Goal: Task Accomplishment & Management: Use online tool/utility

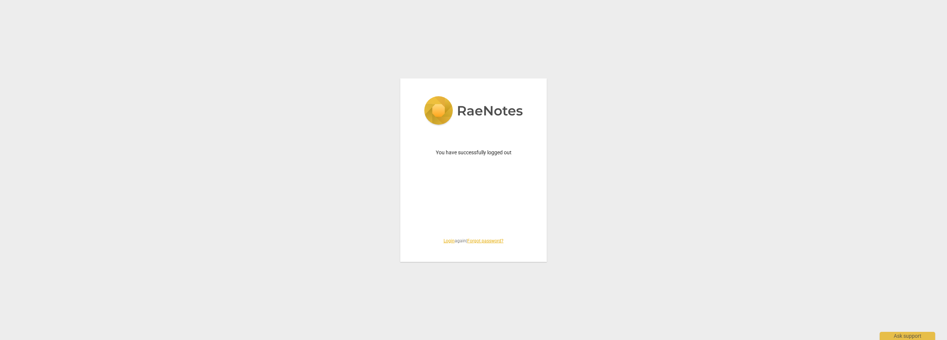
click at [447, 243] on link "Login" at bounding box center [448, 240] width 11 height 5
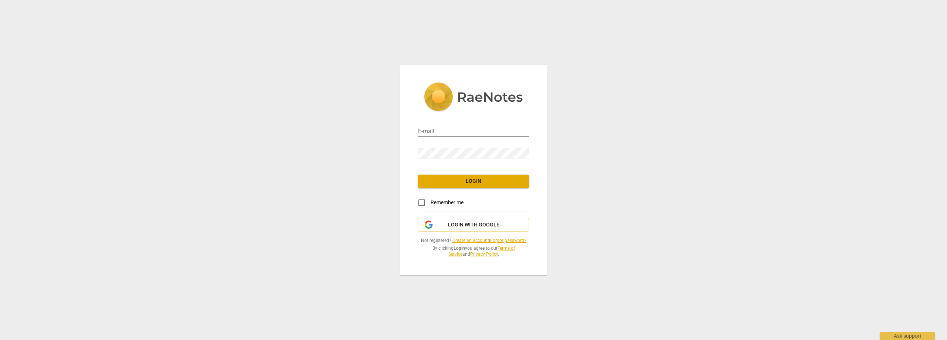
click at [447, 126] on input "email" at bounding box center [473, 131] width 111 height 11
type input "[EMAIL_ADDRESS][DOMAIN_NAME]"
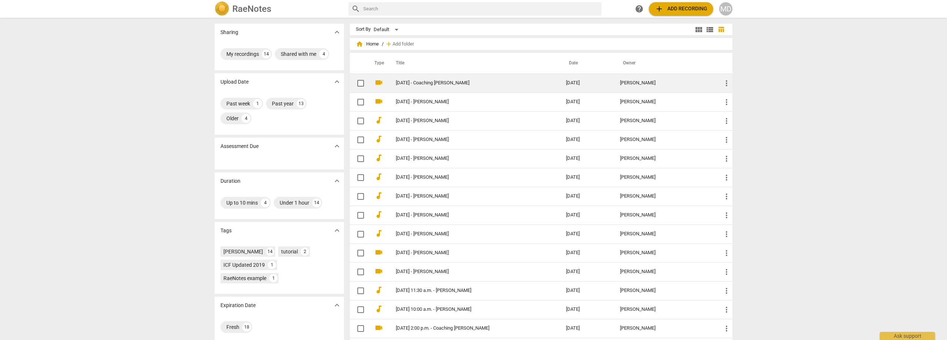
click at [440, 81] on link "[DATE] - Coaching [PERSON_NAME]" at bounding box center [468, 83] width 144 height 6
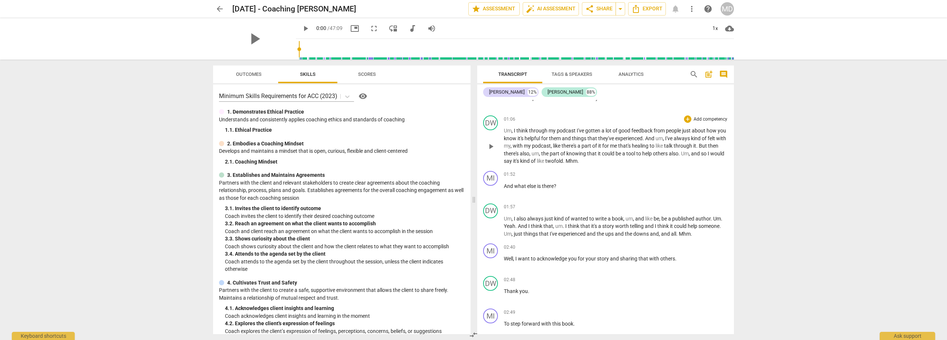
scroll to position [296, 0]
click at [492, 146] on span "play_arrow" at bounding box center [490, 146] width 9 height 9
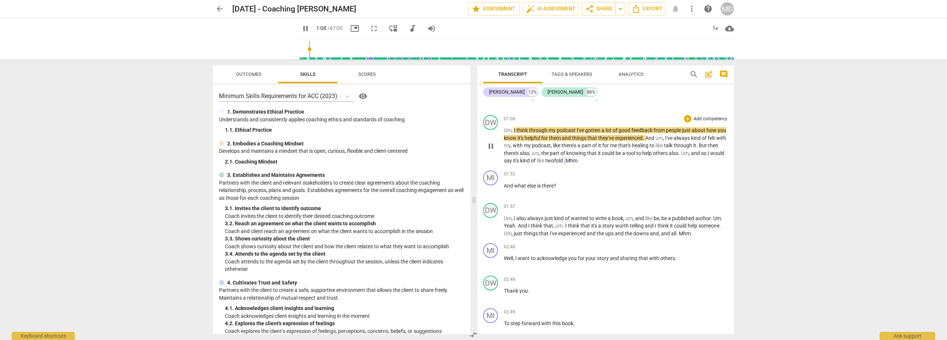
click at [566, 160] on span "." at bounding box center [564, 161] width 3 height 6
click at [566, 159] on span "." at bounding box center [564, 161] width 3 height 6
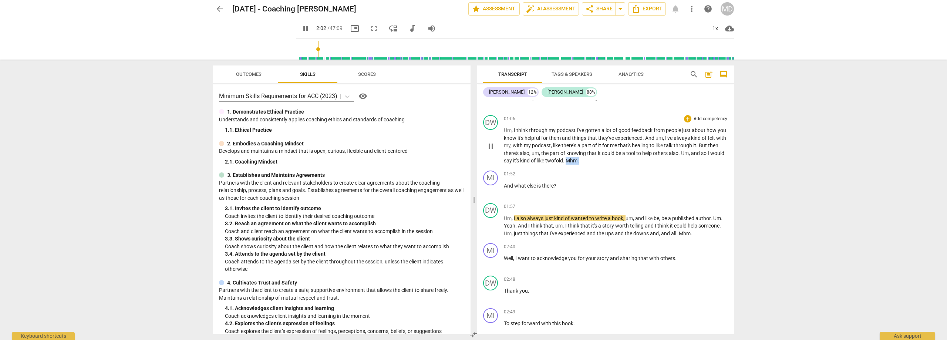
drag, startPoint x: 593, startPoint y: 158, endPoint x: 605, endPoint y: 158, distance: 12.2
click at [605, 158] on p "Um , I think through my podcast I've gotten a lot of good feedback from people …" at bounding box center [616, 145] width 224 height 38
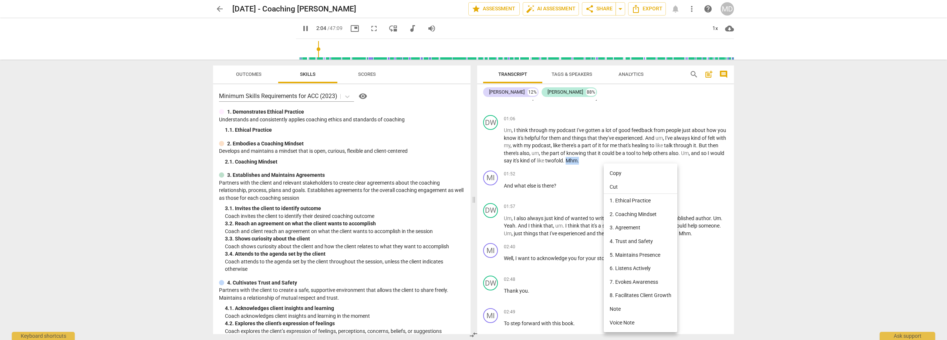
click at [615, 186] on li "Cut" at bounding box center [641, 187] width 74 height 14
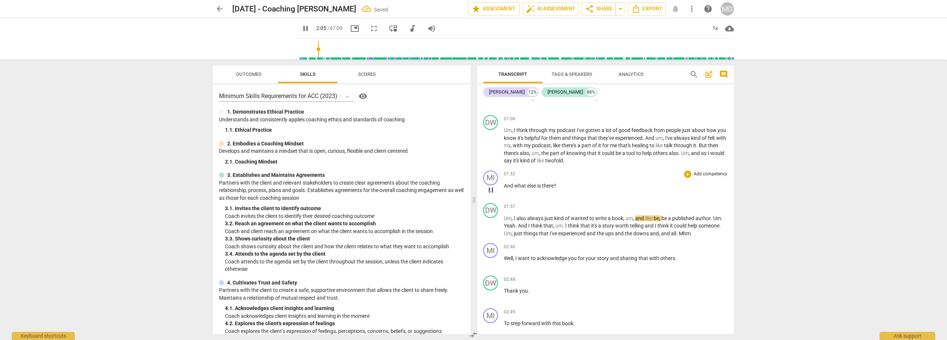
click at [505, 183] on span "And" at bounding box center [509, 186] width 10 height 6
type input "127"
paste p
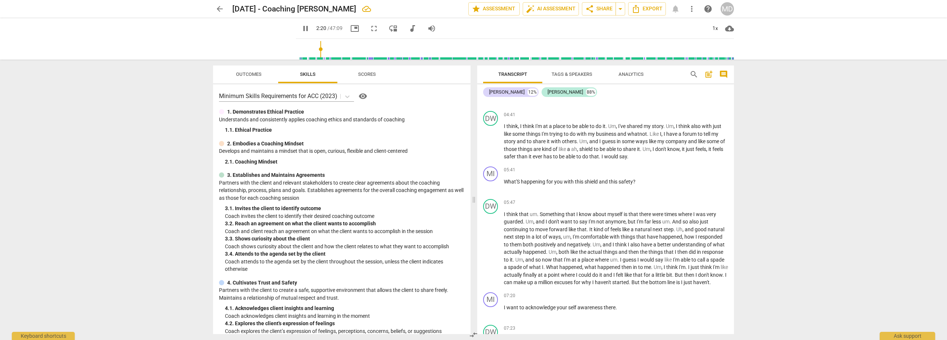
scroll to position [703, 0]
click at [519, 183] on span "What'S" at bounding box center [512, 180] width 17 height 6
type input "145"
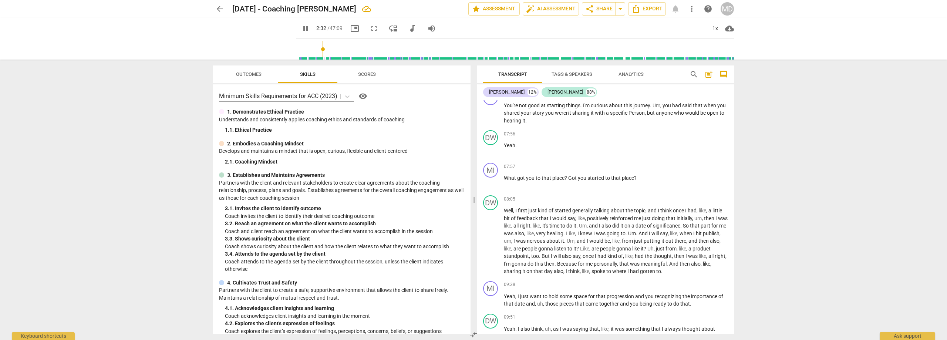
scroll to position [888, 0]
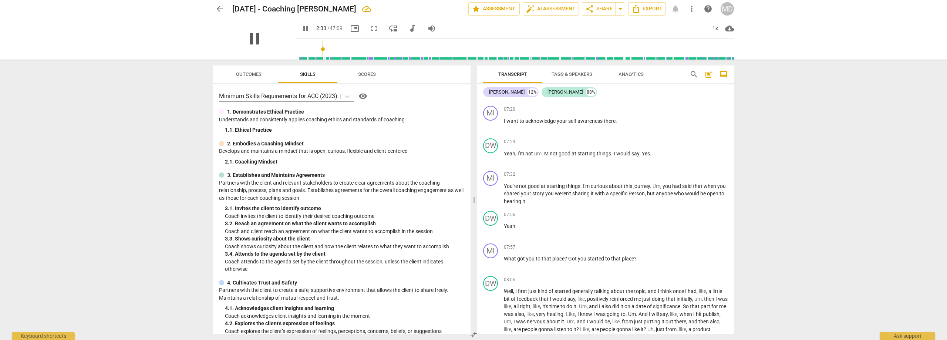
drag, startPoint x: 259, startPoint y: 36, endPoint x: 252, endPoint y: 37, distance: 7.0
click at [258, 37] on span "pause" at bounding box center [254, 38] width 19 height 19
type input "154"
click at [219, 8] on span "arrow_back" at bounding box center [219, 8] width 9 height 9
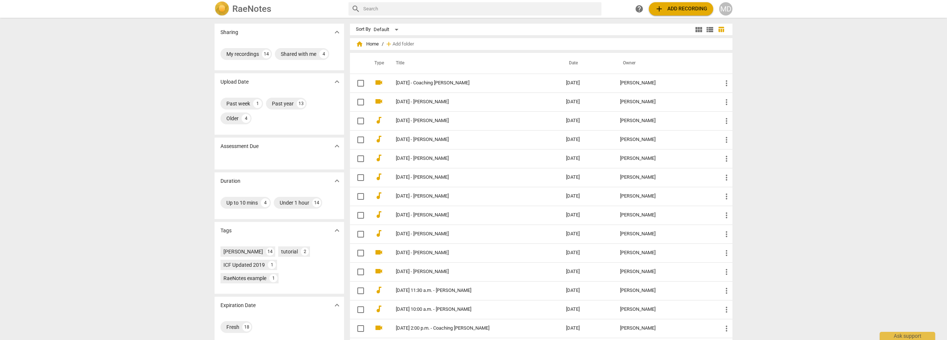
click at [729, 9] on div "MD" at bounding box center [725, 8] width 13 height 13
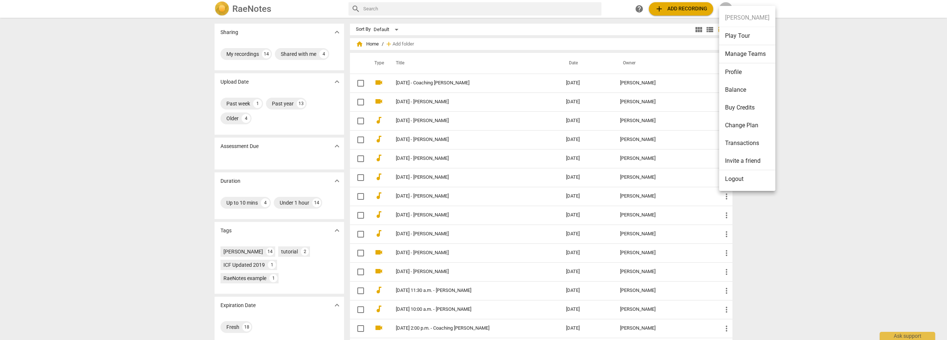
click at [740, 91] on li "Balance" at bounding box center [747, 90] width 56 height 18
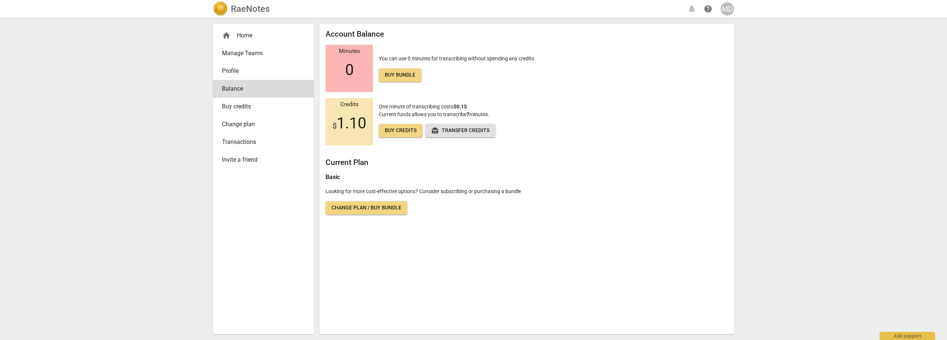
click at [728, 9] on div "MD" at bounding box center [727, 8] width 13 height 13
click at [744, 160] on li "Logout" at bounding box center [749, 161] width 56 height 18
